Goal: Information Seeking & Learning: Learn about a topic

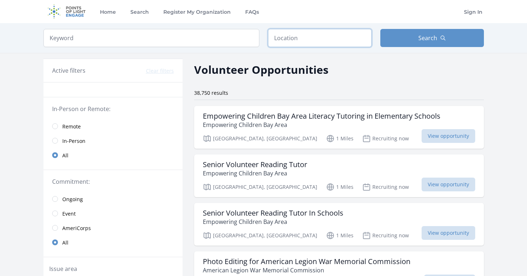
click at [297, 41] on input "text" at bounding box center [320, 38] width 104 height 18
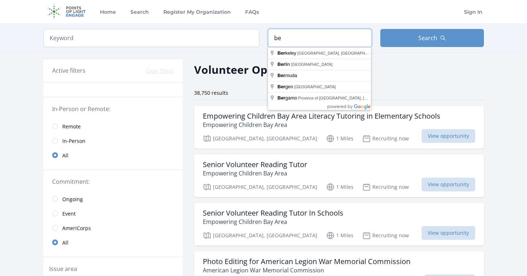
type input "b"
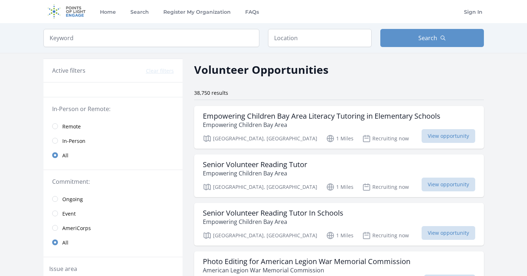
click at [58, 125] on link "Remote" at bounding box center [112, 126] width 139 height 14
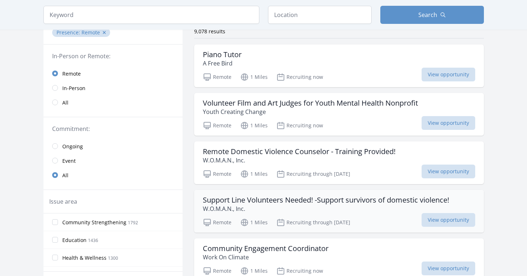
scroll to position [67, 0]
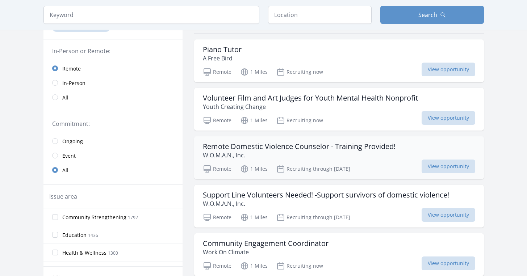
click at [235, 144] on h3 "Remote Domestic Violence Counselor - Training Provided!" at bounding box center [299, 146] width 193 height 9
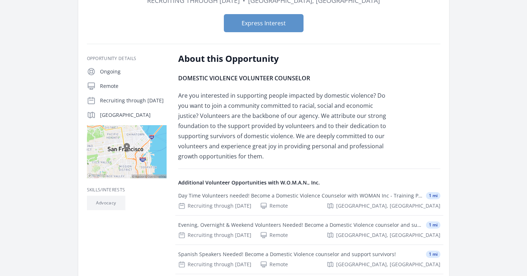
scroll to position [98, 0]
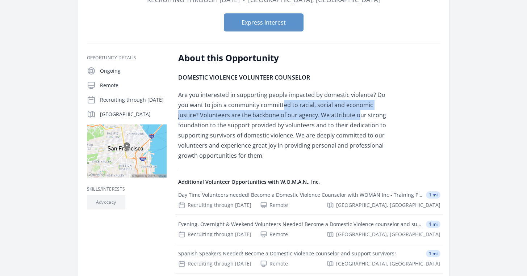
drag, startPoint x: 272, startPoint y: 104, endPoint x: 335, endPoint y: 112, distance: 63.1
click at [335, 112] on p "Are you interested in supporting people impacted by domestic violence? Do you w…" at bounding box center [284, 125] width 212 height 71
